Goal: Find contact information: Find contact information

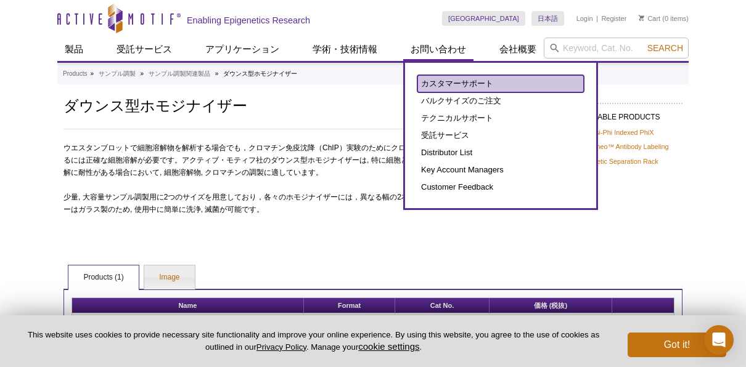
click at [447, 83] on link "カスタマーサポート" at bounding box center [500, 83] width 166 height 17
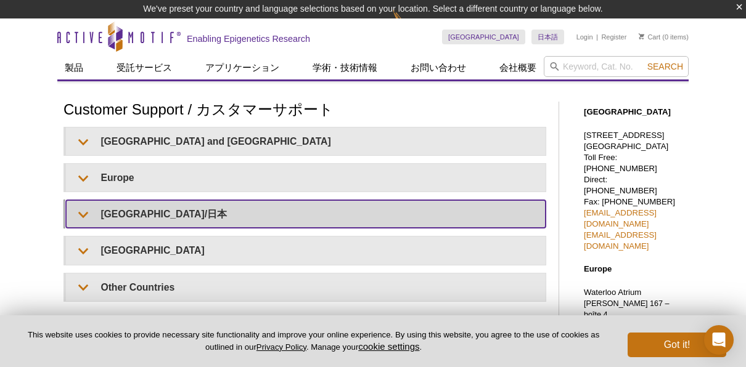
click at [198, 222] on summary "Japan/日本" at bounding box center [305, 214] width 479 height 28
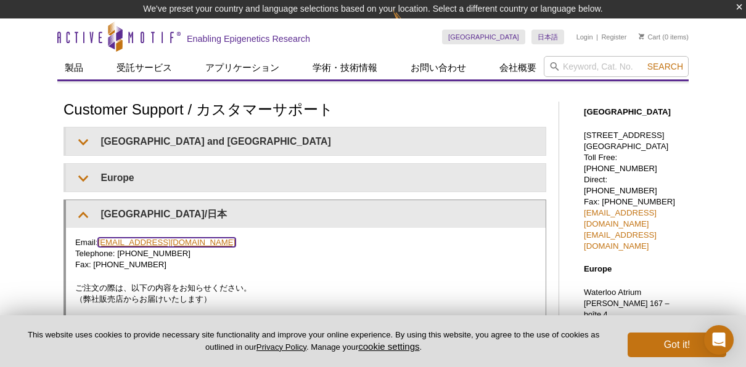
click at [186, 240] on link "japantech@activemotif.com" at bounding box center [167, 242] width 138 height 9
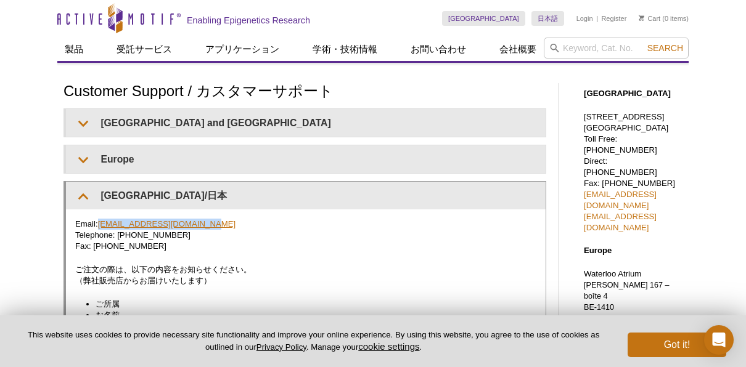
drag, startPoint x: 205, startPoint y: 222, endPoint x: 100, endPoint y: 224, distance: 104.8
click at [100, 224] on p "Email: japantech@activemotif.com Telephone: +81 (0)3 5225 3638 Fax: +81 (0)3 52…" at bounding box center [305, 235] width 461 height 33
drag, startPoint x: 100, startPoint y: 224, endPoint x: 112, endPoint y: 224, distance: 11.1
copy link "japantech@activemotif.com"
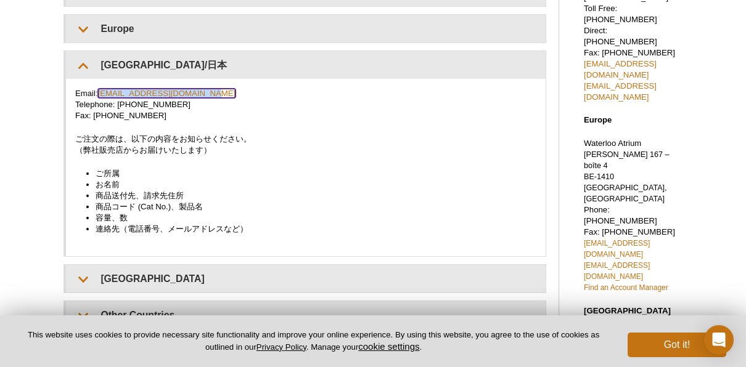
scroll to position [139, 0]
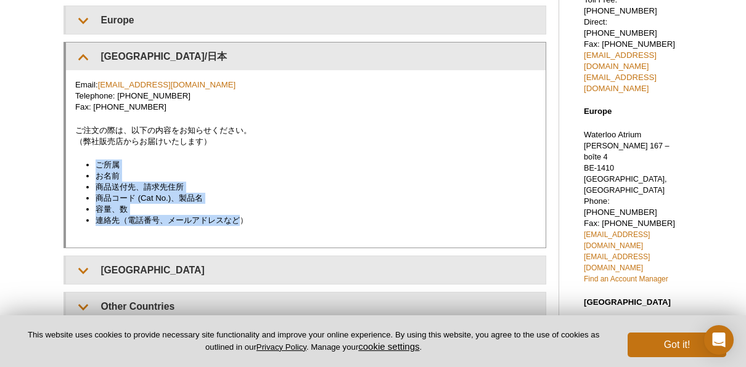
drag, startPoint x: 97, startPoint y: 166, endPoint x: 239, endPoint y: 216, distance: 150.1
click at [239, 216] on ul "ご所属 お名前 商品送付先、請求先住所 商品コード (Cat No.)、製品名 容量、数 連絡先（電話番号、メールアドレスなど）" at bounding box center [299, 193] width 449 height 67
drag, startPoint x: 239, startPoint y: 216, endPoint x: 156, endPoint y: 198, distance: 84.4
click at [156, 198] on li "商品コード (Cat No.)、製品名" at bounding box center [310, 198] width 428 height 11
click at [112, 164] on li "ご所属" at bounding box center [310, 165] width 428 height 11
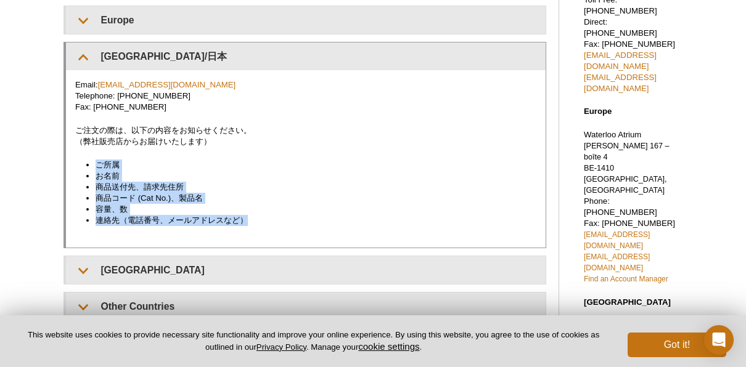
drag, startPoint x: 97, startPoint y: 163, endPoint x: 270, endPoint y: 226, distance: 183.7
click at [270, 226] on div "Email: japantech@activemotif.com Telephone: +81 (0)3 5225 3638 Fax: +81 (0)3 52…" at bounding box center [305, 158] width 479 height 177
copy ul "ご所属 お名前 商品送付先、請求先住所 商品コード (Cat No.)、製品名 容量、数 連絡先（電話番号、メールアドレスなど）"
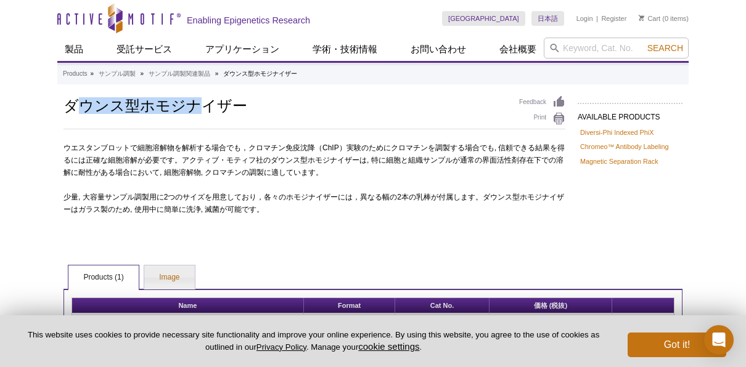
drag, startPoint x: 73, startPoint y: 102, endPoint x: 202, endPoint y: 112, distance: 129.1
click at [202, 112] on h1 "ダウンス型ホモジナイザー" at bounding box center [284, 105] width 443 height 18
drag, startPoint x: 68, startPoint y: 102, endPoint x: 239, endPoint y: 112, distance: 170.4
click at [239, 112] on h1 "ダウンス型ホモジナイザー" at bounding box center [284, 105] width 443 height 18
drag, startPoint x: 239, startPoint y: 112, endPoint x: 198, endPoint y: 109, distance: 40.2
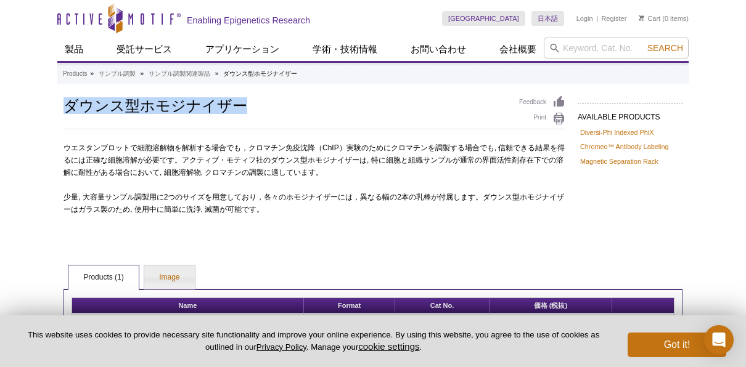
copy h1 "ダウンス型ホモジナイザー"
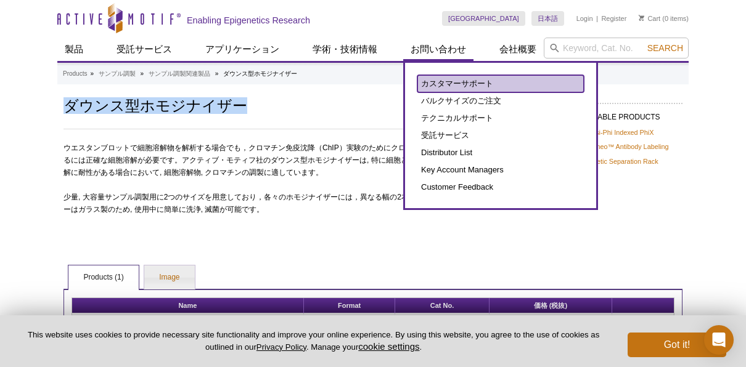
click at [445, 80] on link "カスタマーサポート" at bounding box center [500, 83] width 166 height 17
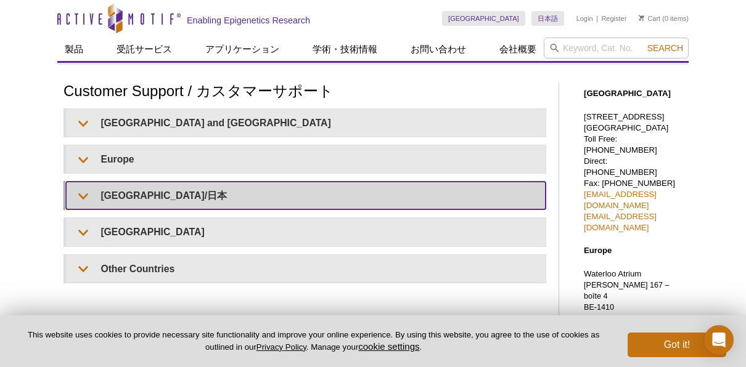
click at [340, 198] on summary "Japan/日本" at bounding box center [305, 196] width 479 height 28
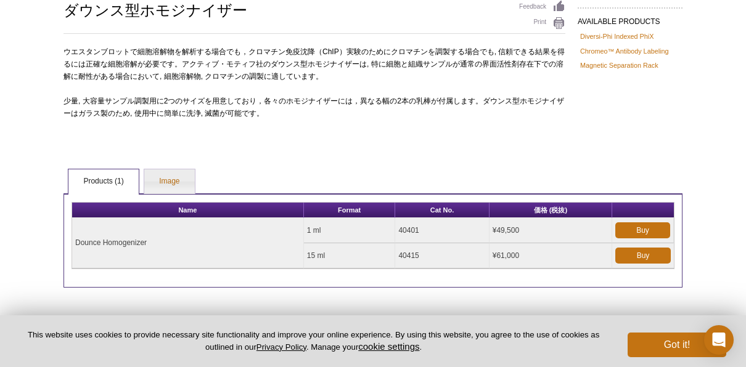
scroll to position [97, 0]
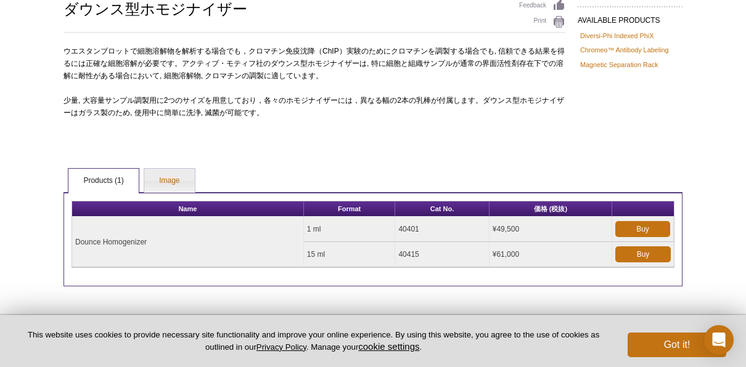
drag, startPoint x: 76, startPoint y: 243, endPoint x: 149, endPoint y: 239, distance: 72.8
click at [149, 239] on td "Dounce Homogenizer" at bounding box center [188, 242] width 232 height 51
drag, startPoint x: 149, startPoint y: 239, endPoint x: 136, endPoint y: 240, distance: 13.0
copy td "Dounce Homogenizer"
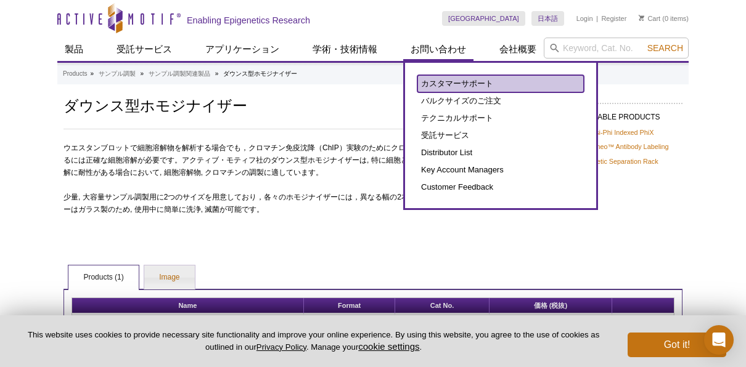
click at [439, 83] on link "カスタマーサポート" at bounding box center [500, 83] width 166 height 17
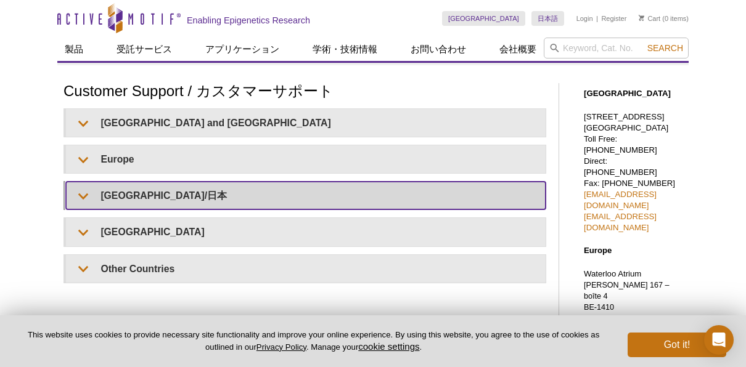
click at [337, 196] on summary "[GEOGRAPHIC_DATA]/日本" at bounding box center [305, 196] width 479 height 28
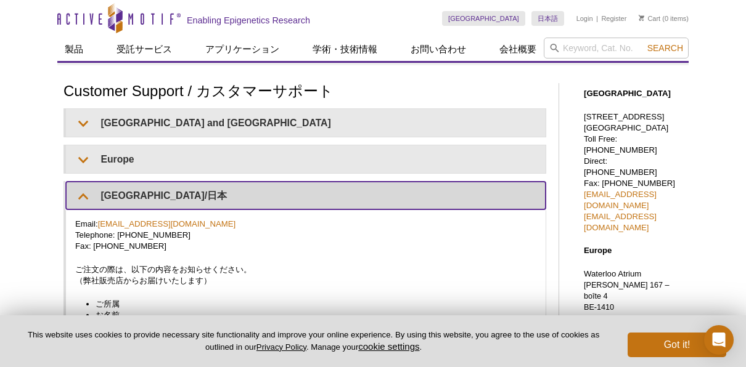
scroll to position [70, 0]
